Goal: Task Accomplishment & Management: Manage account settings

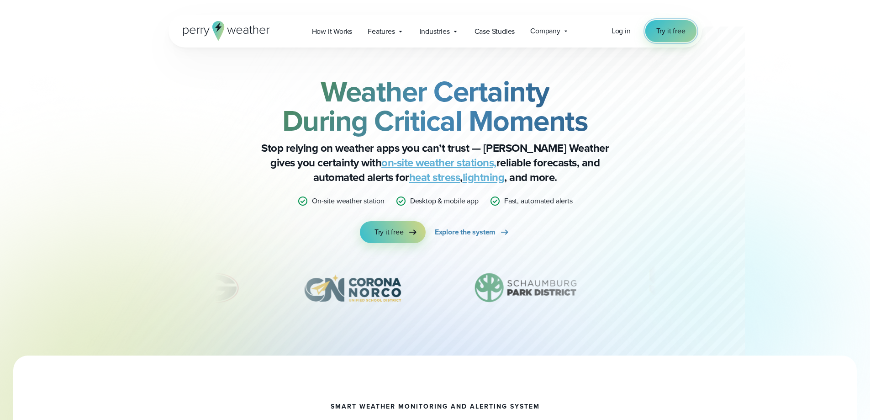
click at [677, 33] on span "Try it free" at bounding box center [670, 31] width 29 height 11
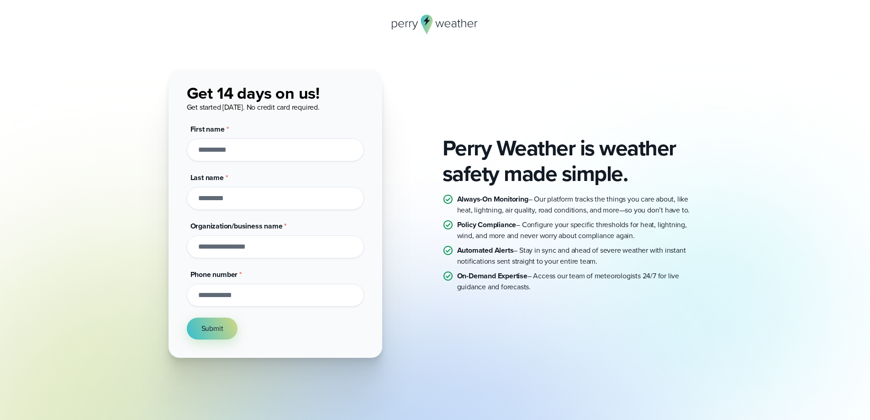
click at [431, 21] on icon at bounding box center [427, 25] width 12 height 20
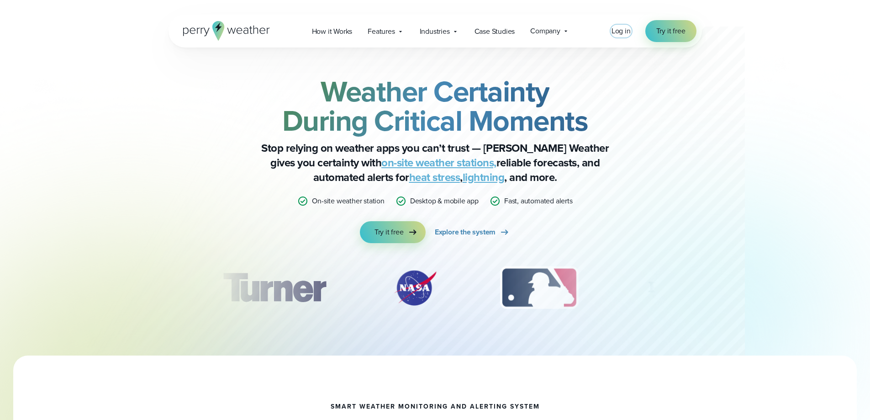
click at [628, 29] on span "Log in" at bounding box center [620, 31] width 19 height 11
